Goal: Find specific page/section: Find specific page/section

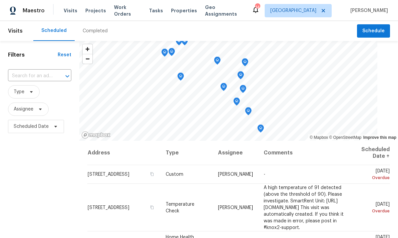
click at [124, 12] on span "Work Orders" at bounding box center [127, 10] width 27 height 13
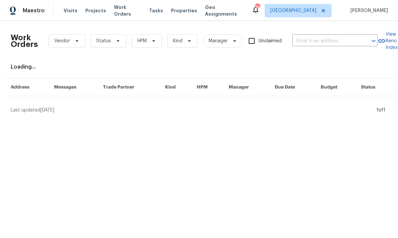
click at [341, 46] on input "text" at bounding box center [325, 41] width 67 height 10
type input "16121"
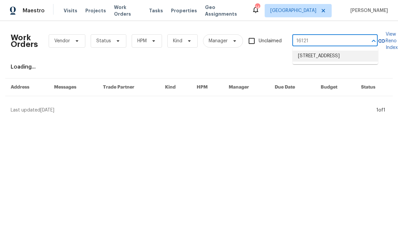
click at [328, 62] on li "16121 Filbert St, Rancho Cascades, CA 91342" at bounding box center [335, 56] width 85 height 11
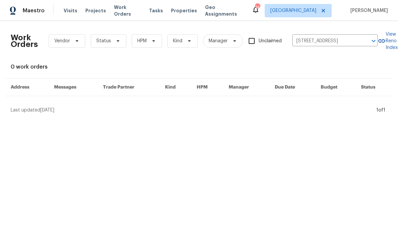
click at [88, 14] on span "Projects" at bounding box center [95, 10] width 21 height 7
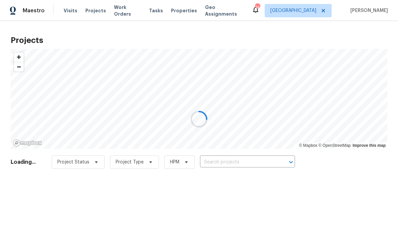
click at [241, 161] on input "text" at bounding box center [238, 162] width 76 height 10
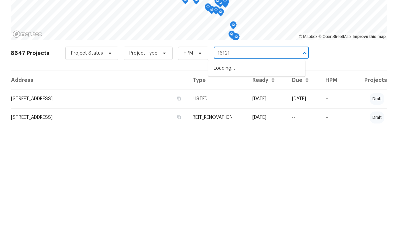
type input "16121"
click at [259, 172] on li "16121 Filbert St, Rancho Cascades, CA 91342" at bounding box center [256, 177] width 97 height 11
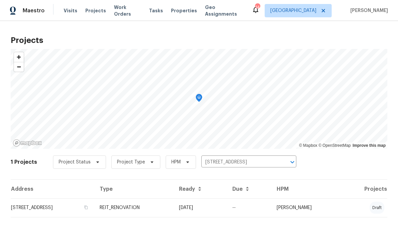
click at [301, 210] on td "[PERSON_NAME]" at bounding box center [307, 208] width 72 height 19
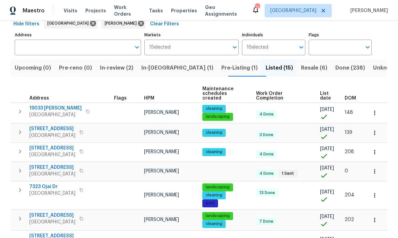
scroll to position [35, 0]
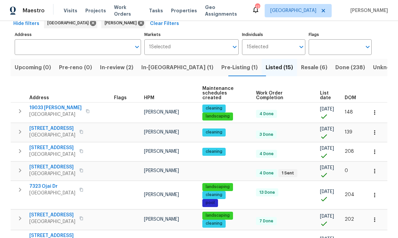
click at [221, 69] on span "Pre-Listing (1)" at bounding box center [239, 67] width 36 height 9
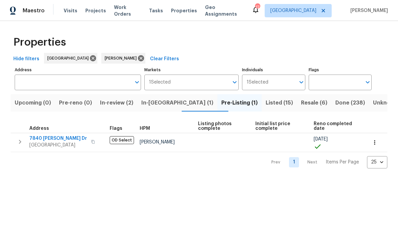
click at [123, 105] on span "In-review (2)" at bounding box center [116, 102] width 33 height 9
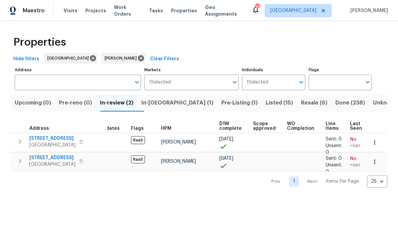
scroll to position [0, 10]
click at [171, 104] on span "In-reno (1)" at bounding box center [177, 102] width 72 height 9
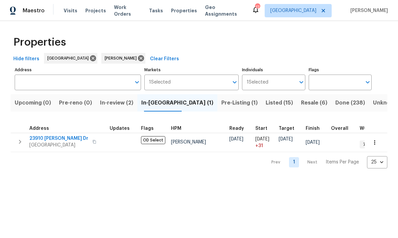
click at [301, 106] on span "Resale (6)" at bounding box center [314, 102] width 26 height 9
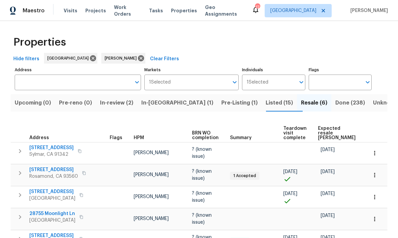
click at [266, 106] on span "Listed (15)" at bounding box center [279, 102] width 27 height 9
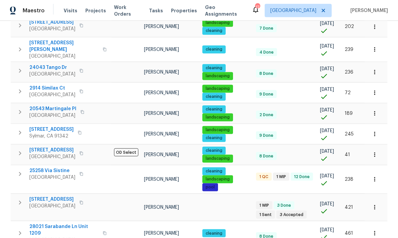
scroll to position [20, 0]
click at [102, 168] on div "25258 Via Sistine Valencia, CA 91355" at bounding box center [66, 174] width 75 height 13
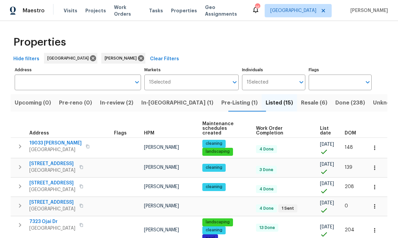
scroll to position [0, 0]
click at [301, 98] on span "Resale (6)" at bounding box center [314, 102] width 26 height 9
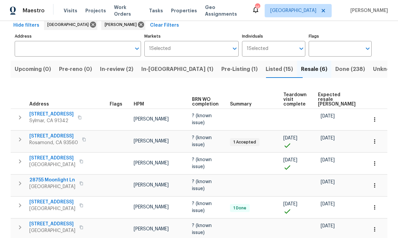
scroll to position [25, 0]
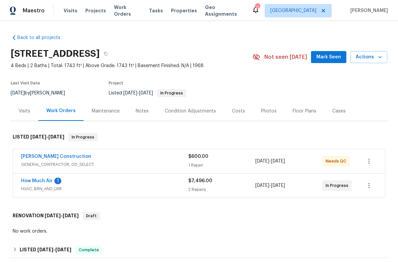
click at [43, 182] on link "How Much Air" at bounding box center [37, 180] width 32 height 5
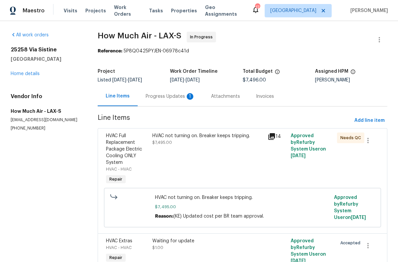
click at [177, 93] on div "Progress Updates 1" at bounding box center [170, 96] width 49 height 7
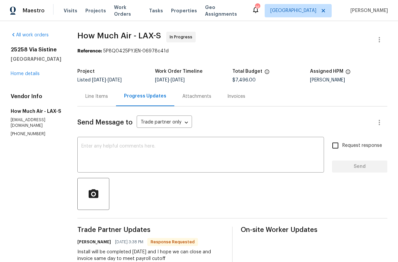
click at [91, 98] on div "Line Items" at bounding box center [96, 96] width 23 height 7
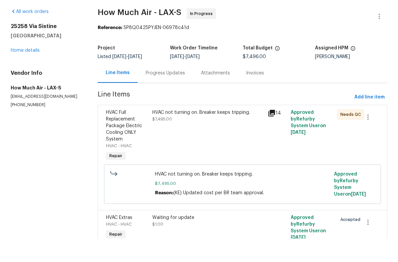
click at [159, 86] on div "Progress Updates" at bounding box center [165, 96] width 55 height 20
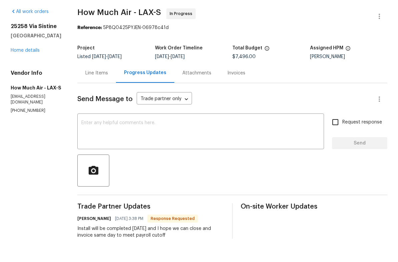
click at [31, 71] on link "Home details" at bounding box center [25, 73] width 29 height 5
